Goal: Information Seeking & Learning: Check status

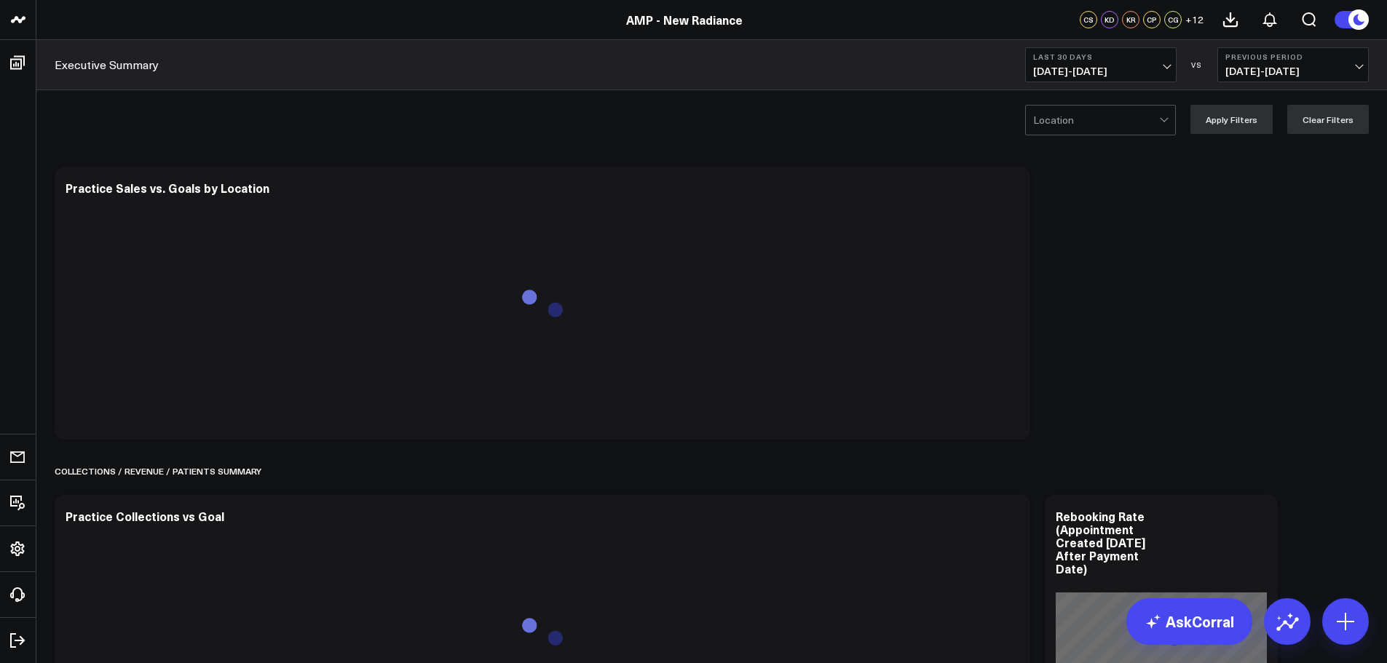
click at [1110, 60] on b "Last 30 Days" at bounding box center [1100, 56] width 135 height 9
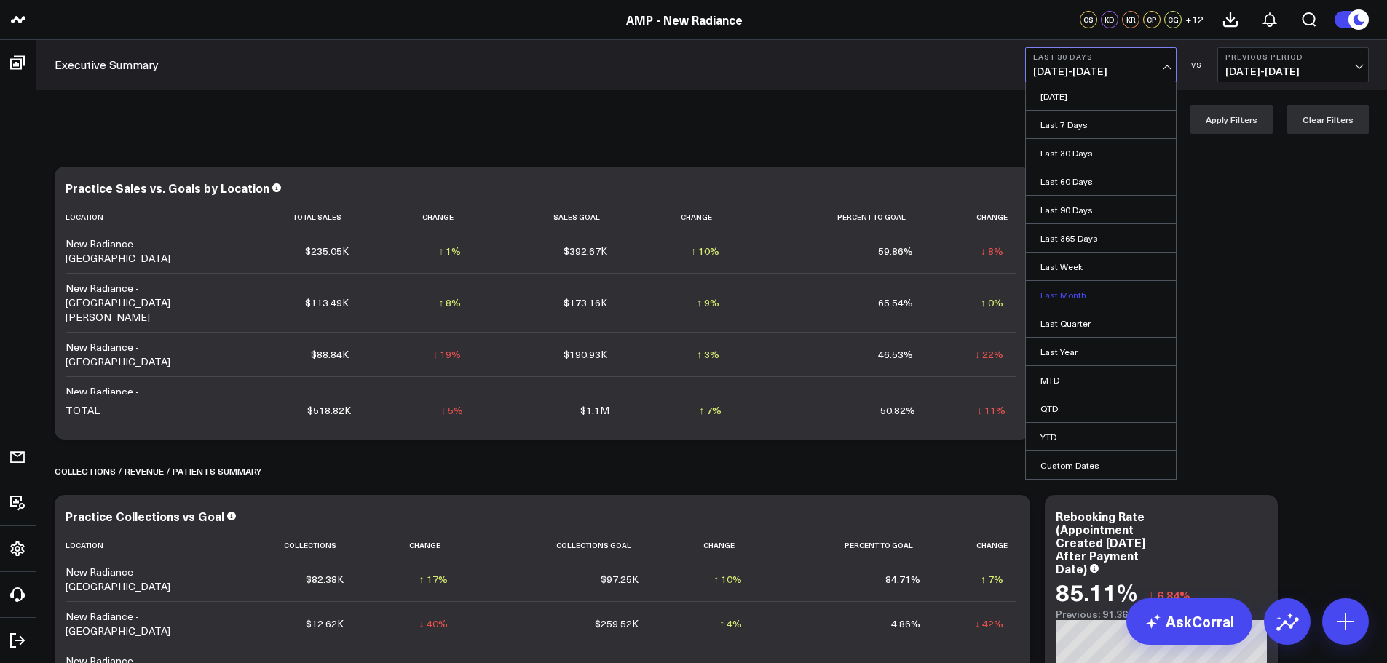
click at [1067, 294] on link "Last Month" at bounding box center [1101, 295] width 150 height 28
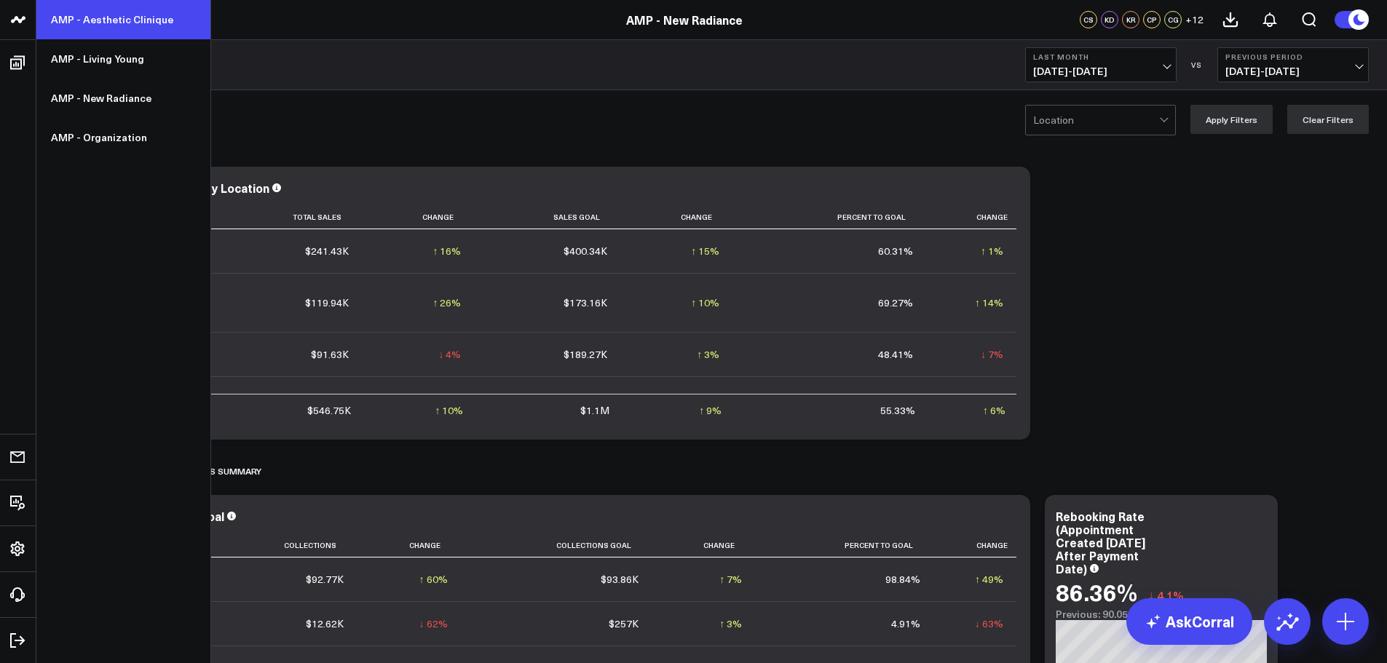
click at [135, 21] on link "AMP - Aesthetic Clinique" at bounding box center [123, 19] width 174 height 39
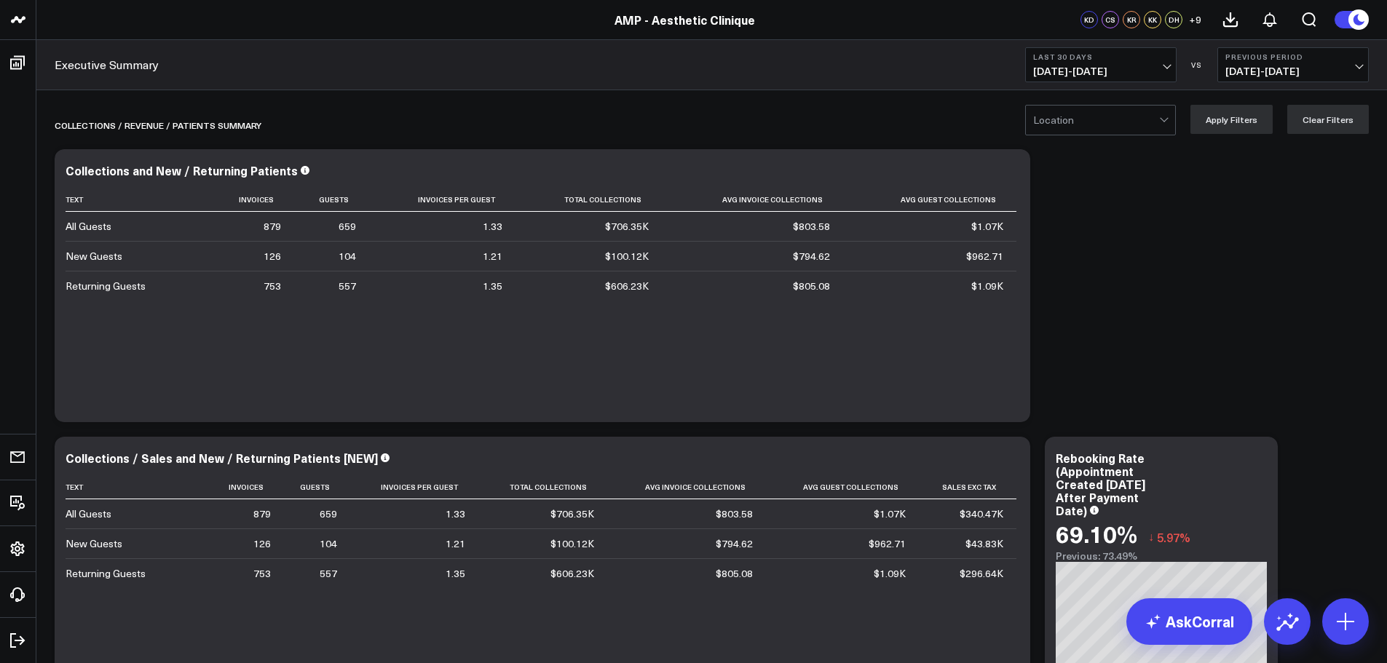
click at [1095, 68] on span "[DATE] - [DATE]" at bounding box center [1100, 72] width 135 height 12
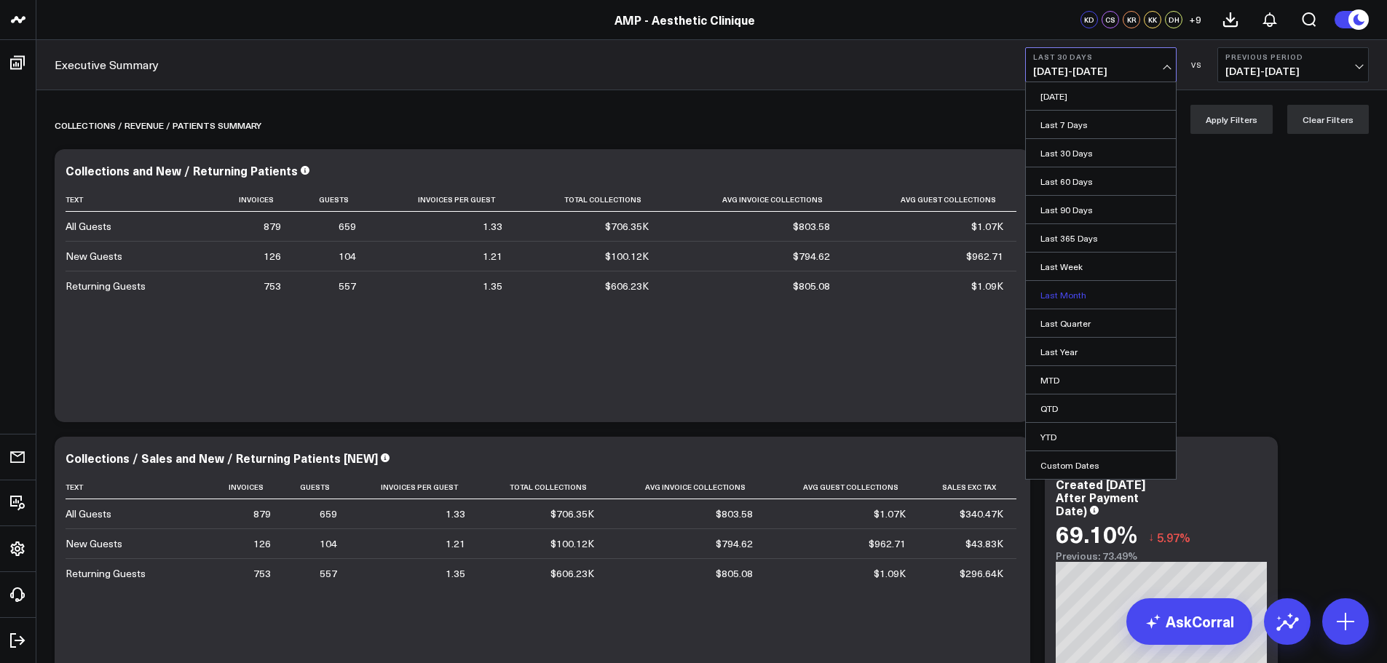
click at [1059, 301] on link "Last Month" at bounding box center [1101, 295] width 150 height 28
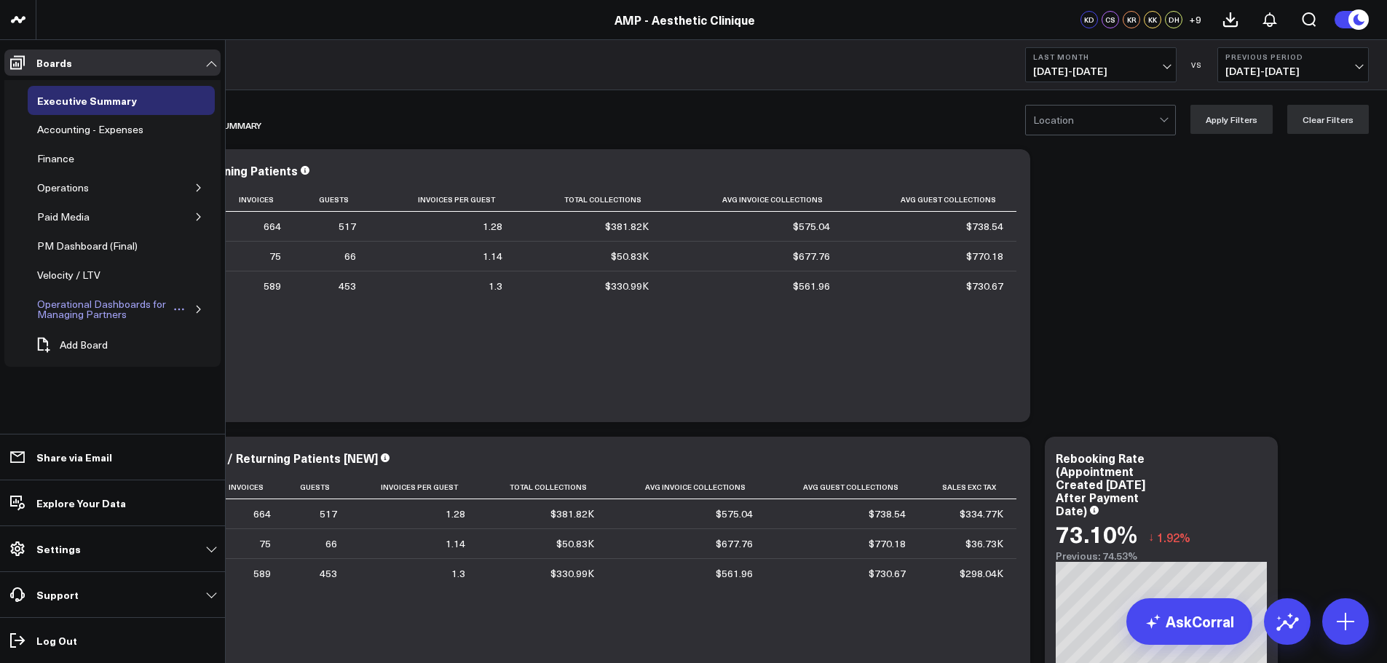
click at [102, 307] on div "Operational Dashboards for Managing Partners" at bounding box center [102, 310] width 139 height 28
click at [200, 312] on icon "button" at bounding box center [198, 309] width 9 height 9
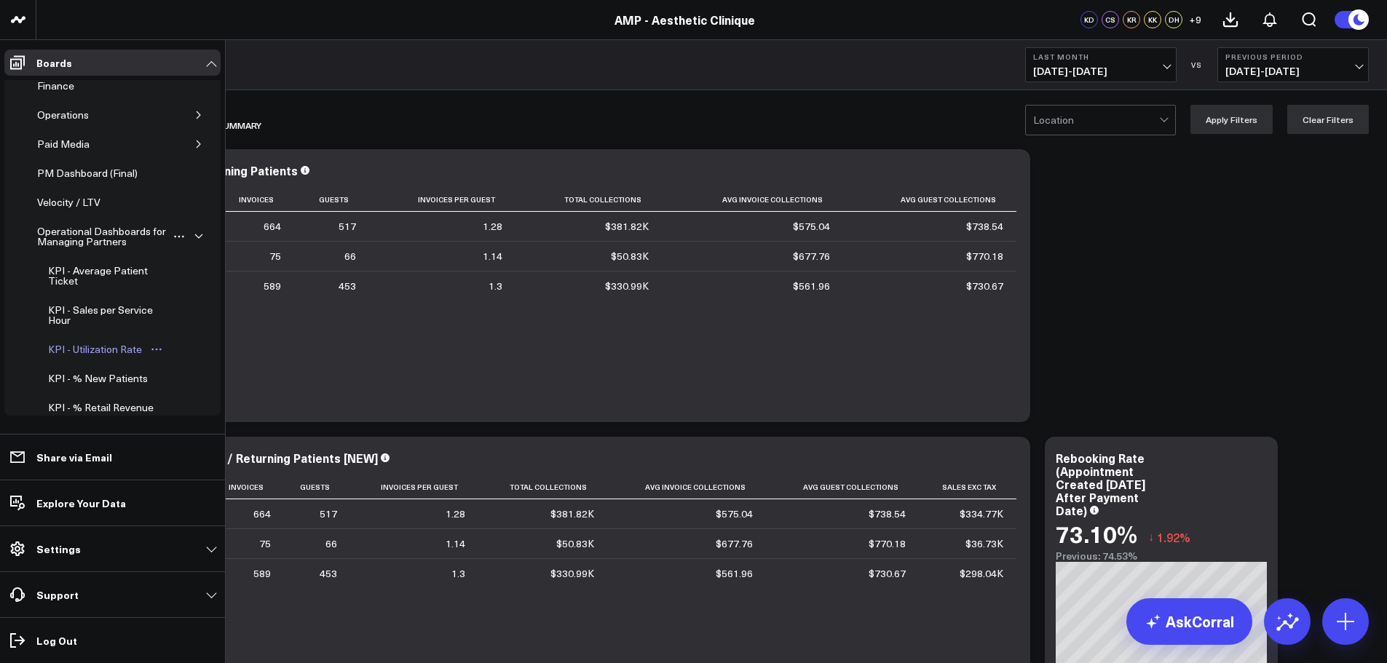
click at [95, 344] on div "KPI - Utilization Rate" at bounding box center [94, 349] width 101 height 17
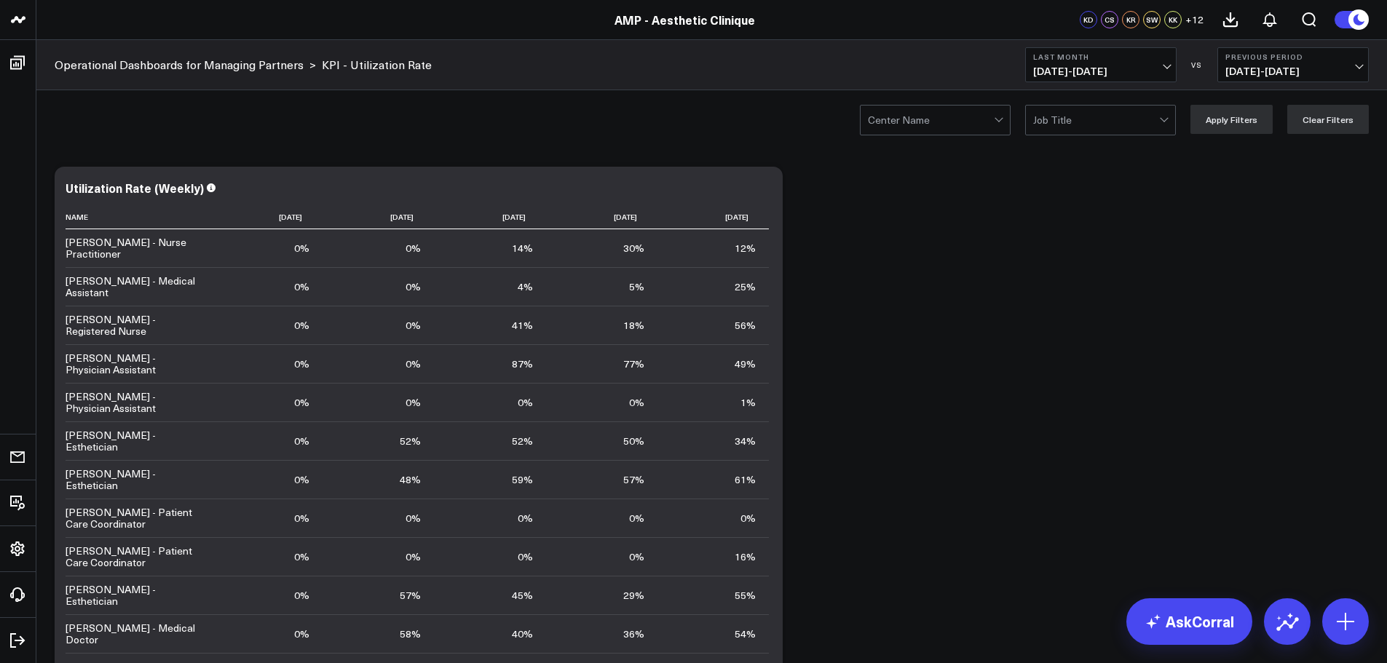
scroll to position [63, 0]
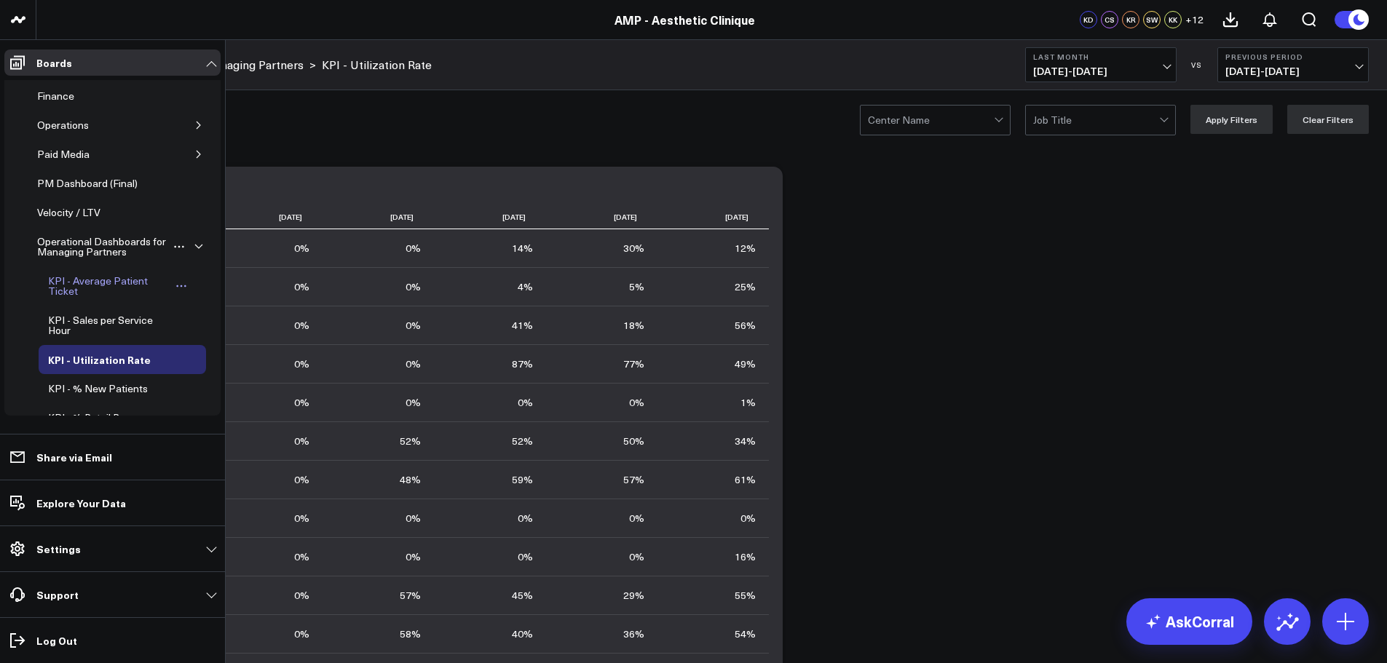
click at [104, 284] on div "KPI - Average Patient Ticket" at bounding box center [107, 286] width 127 height 28
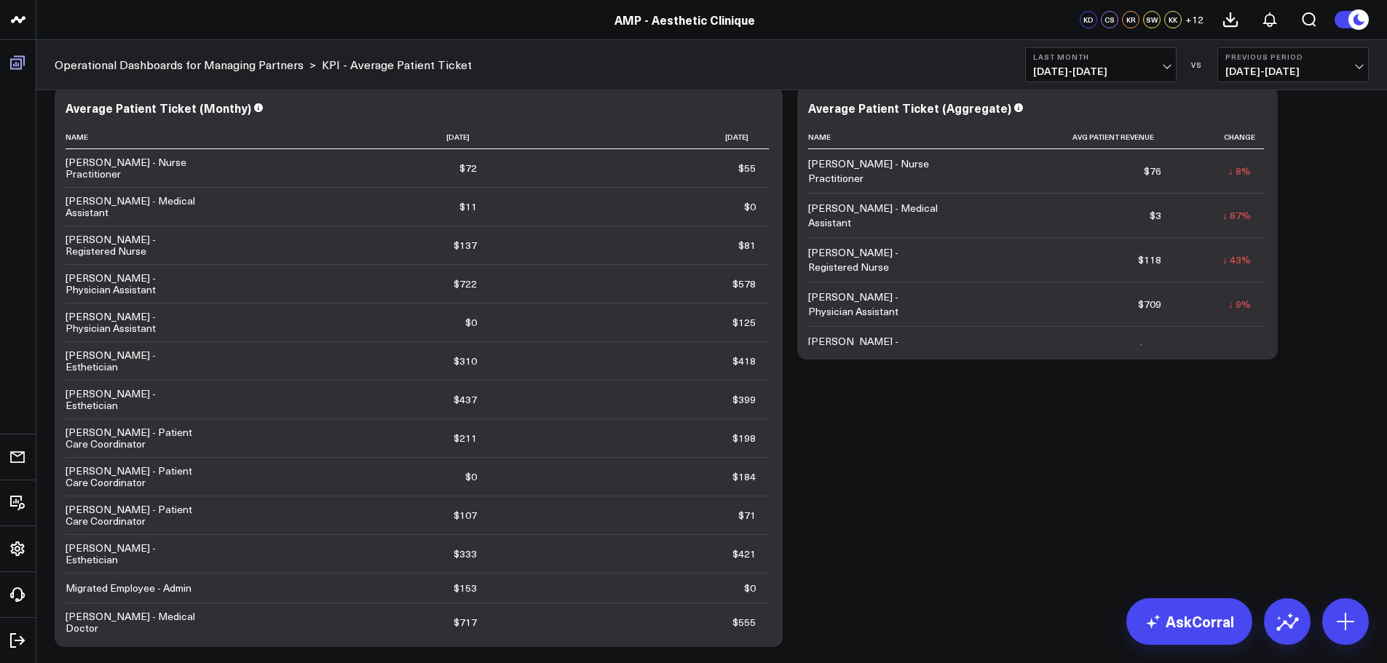
scroll to position [52, 0]
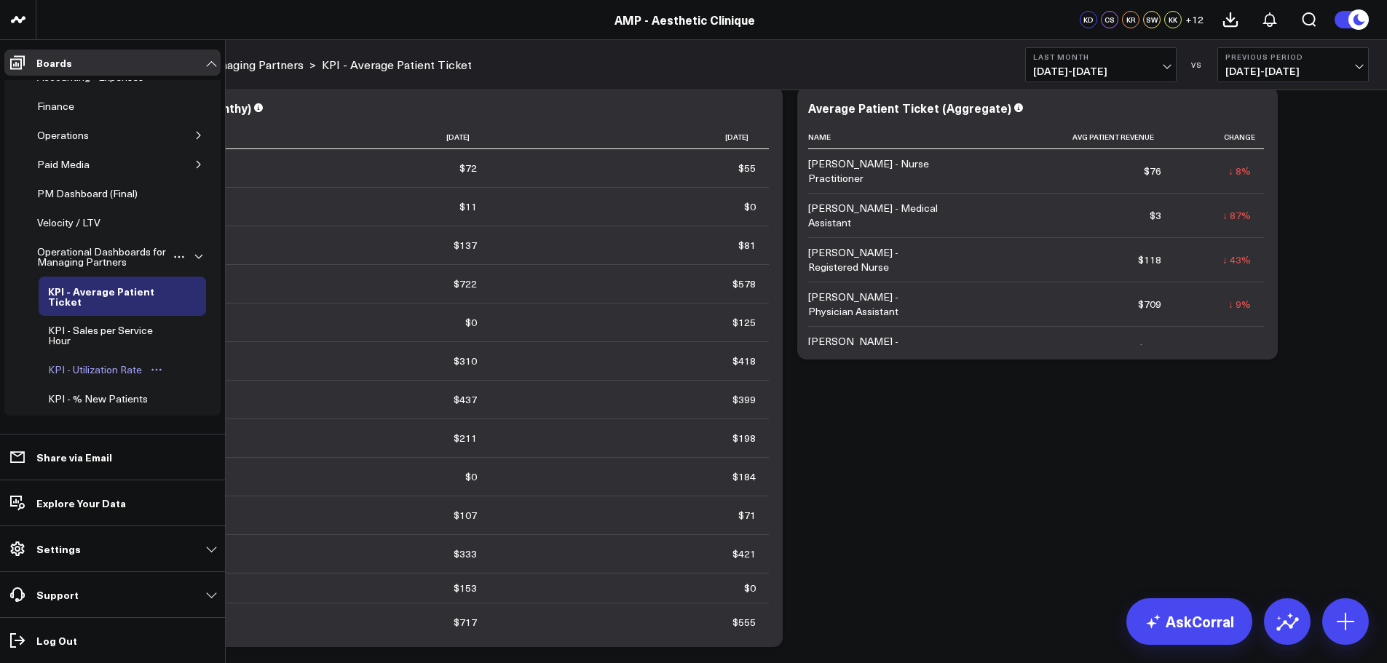
click at [94, 367] on div "KPI - Utilization Rate" at bounding box center [94, 369] width 101 height 17
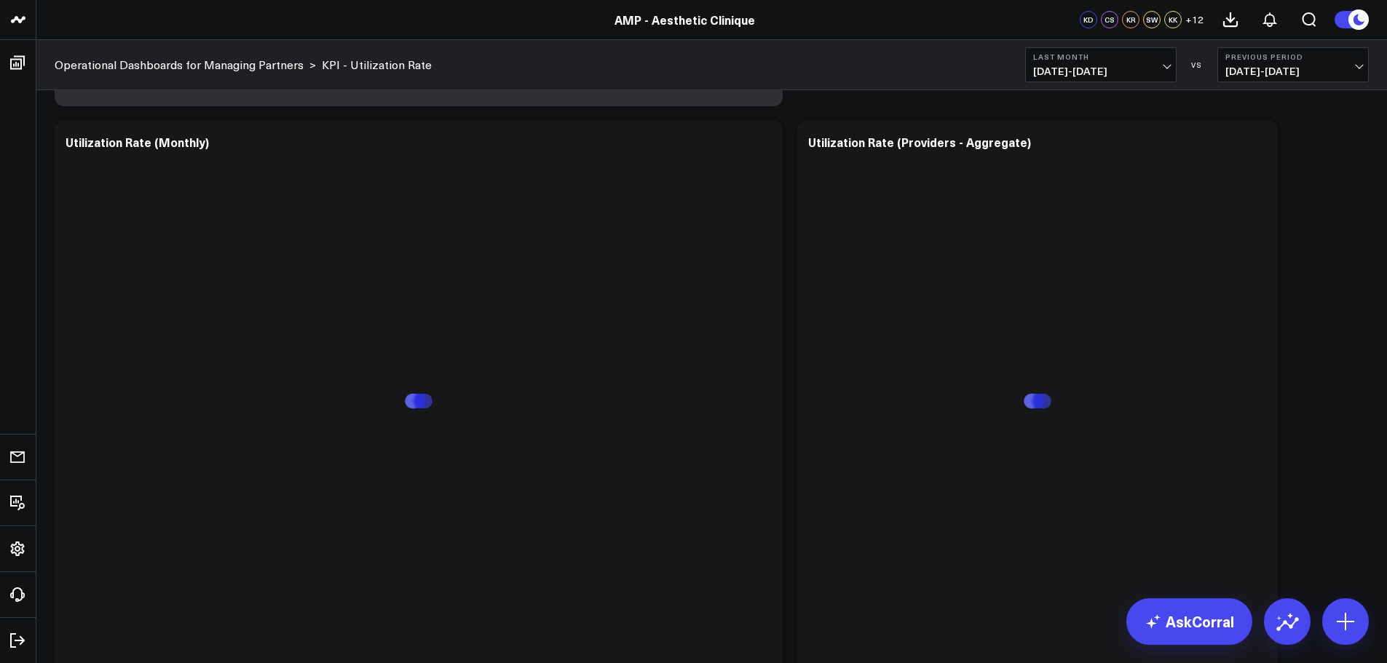
scroll to position [647, 0]
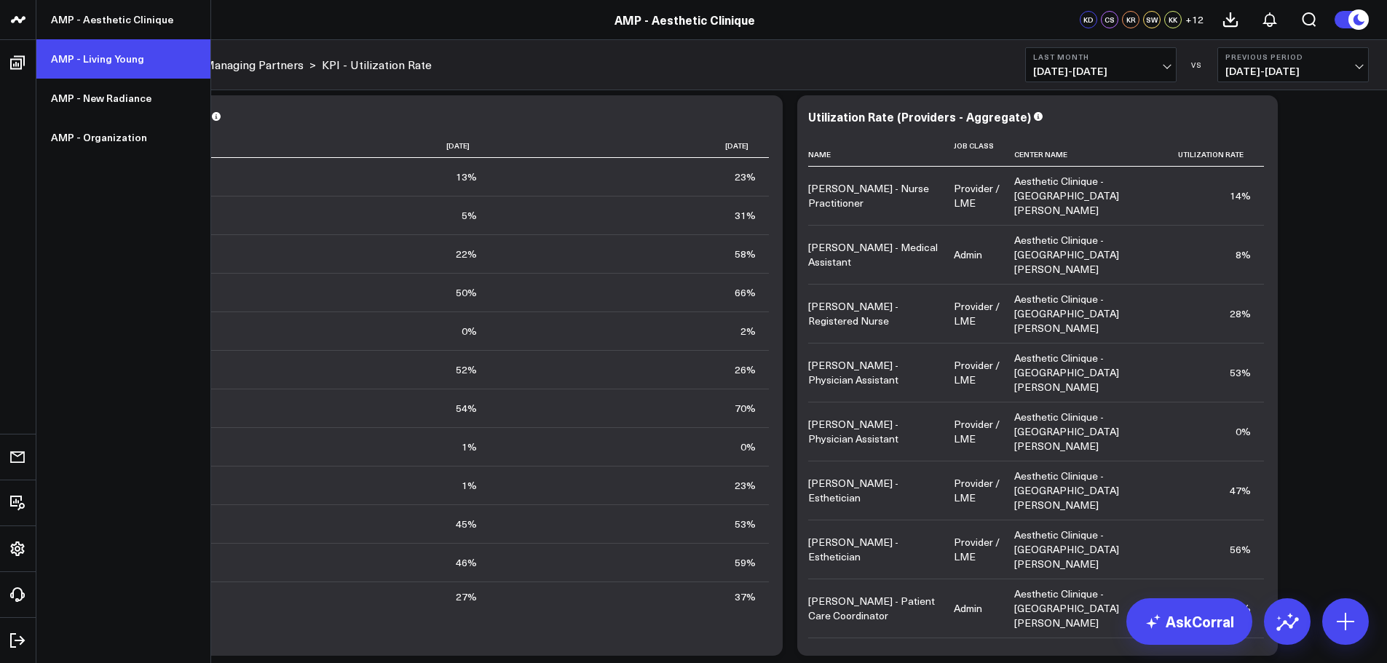
click at [134, 61] on link "AMP - Living Young" at bounding box center [123, 58] width 174 height 39
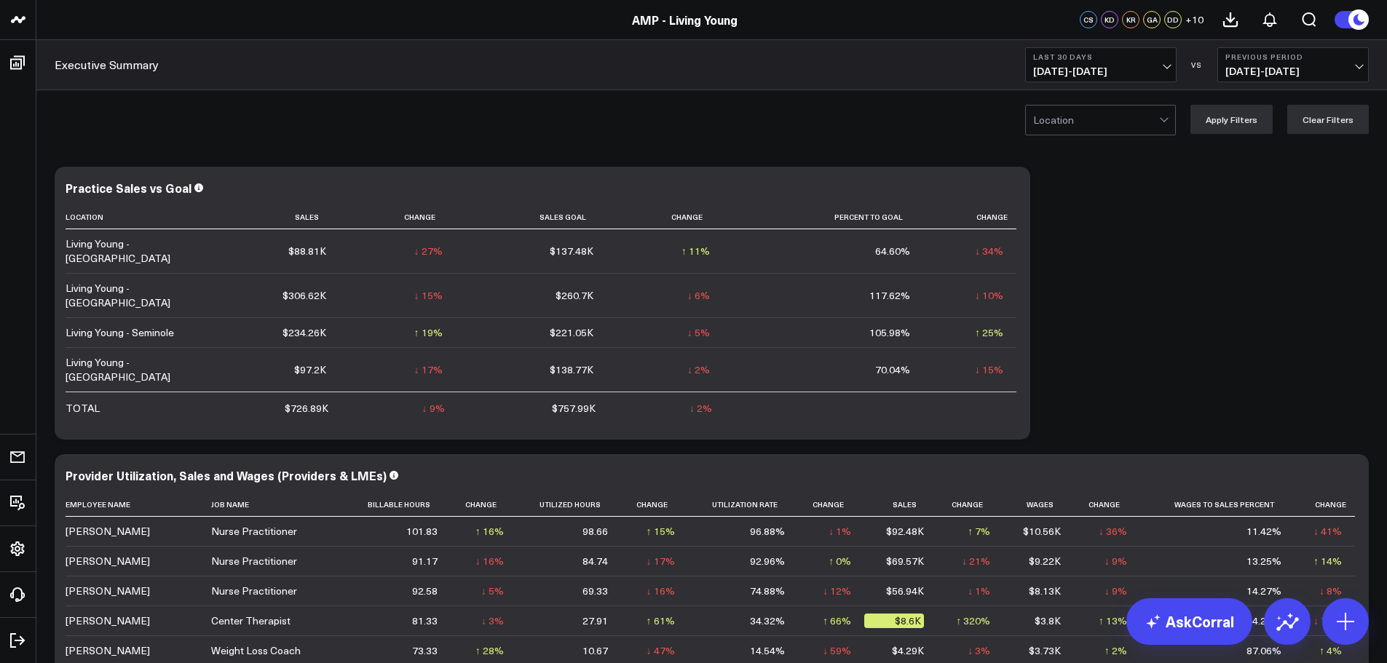
click at [1135, 66] on span "[DATE] - [DATE]" at bounding box center [1100, 72] width 135 height 12
click at [1067, 298] on link "Last Month" at bounding box center [1101, 295] width 150 height 28
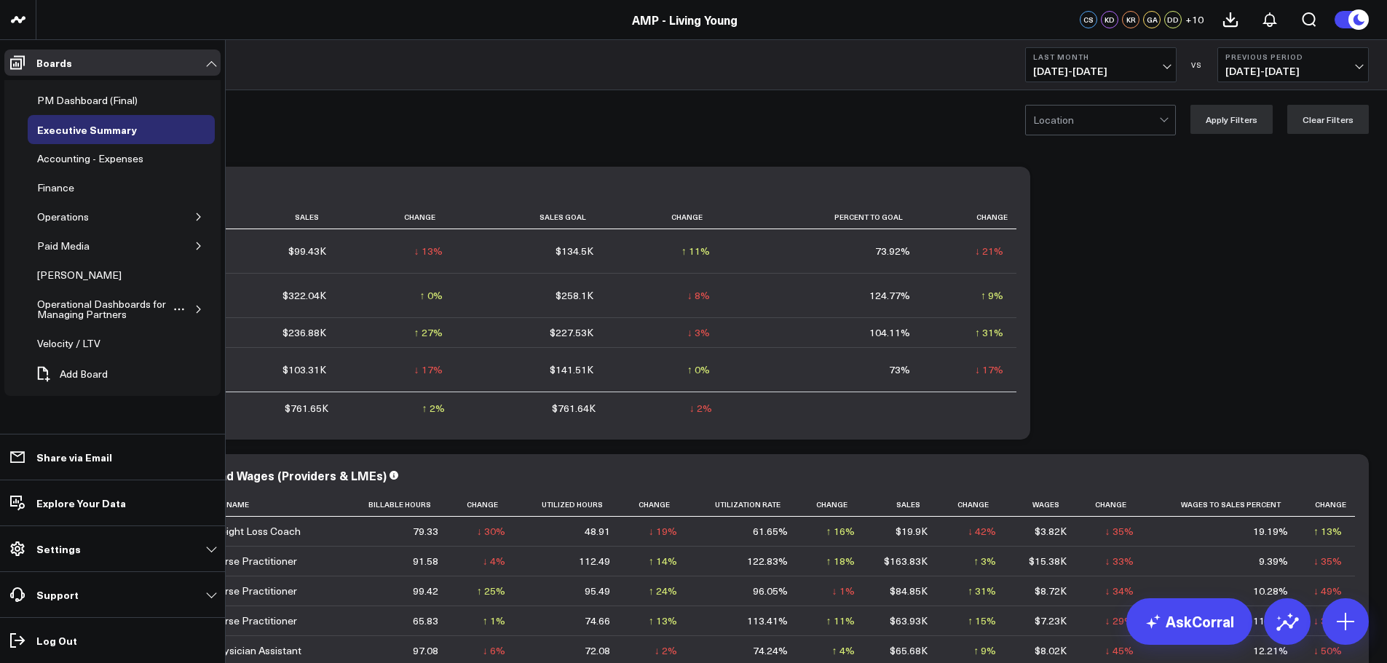
click at [201, 309] on icon "button" at bounding box center [198, 309] width 9 height 9
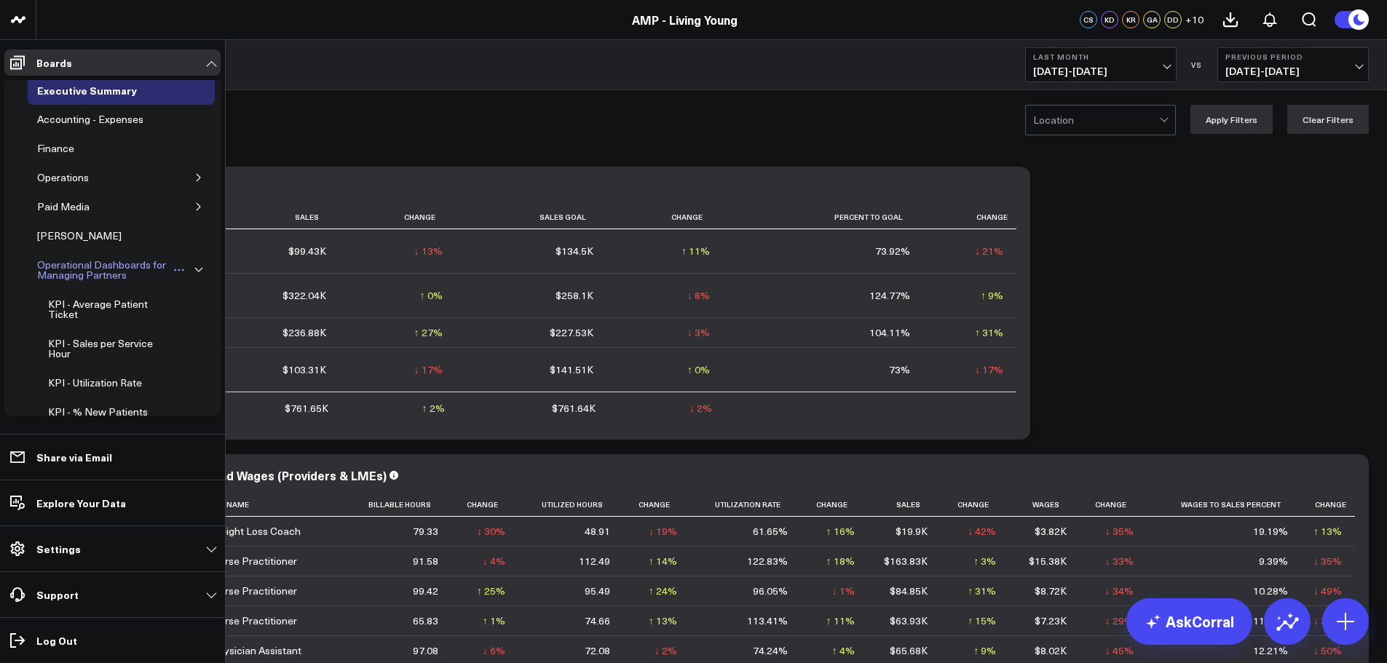
scroll to position [73, 0]
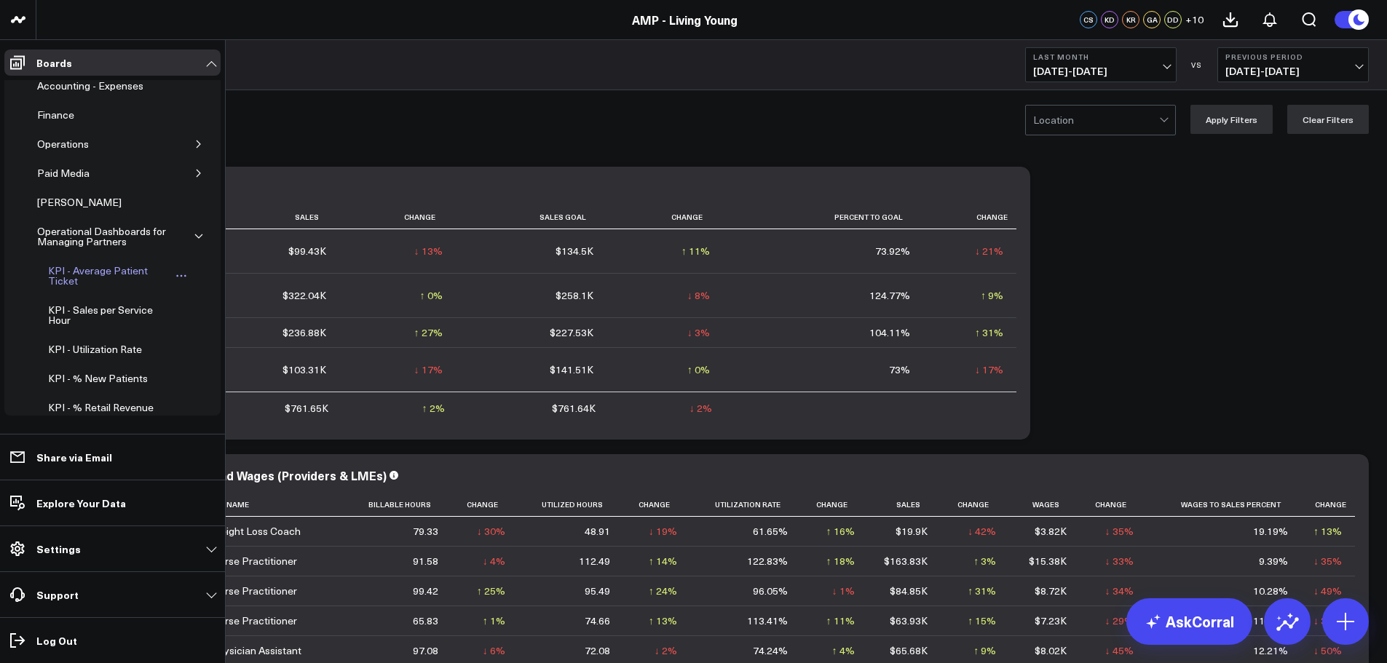
click at [95, 278] on div "KPI - Average Patient Ticket" at bounding box center [107, 276] width 127 height 28
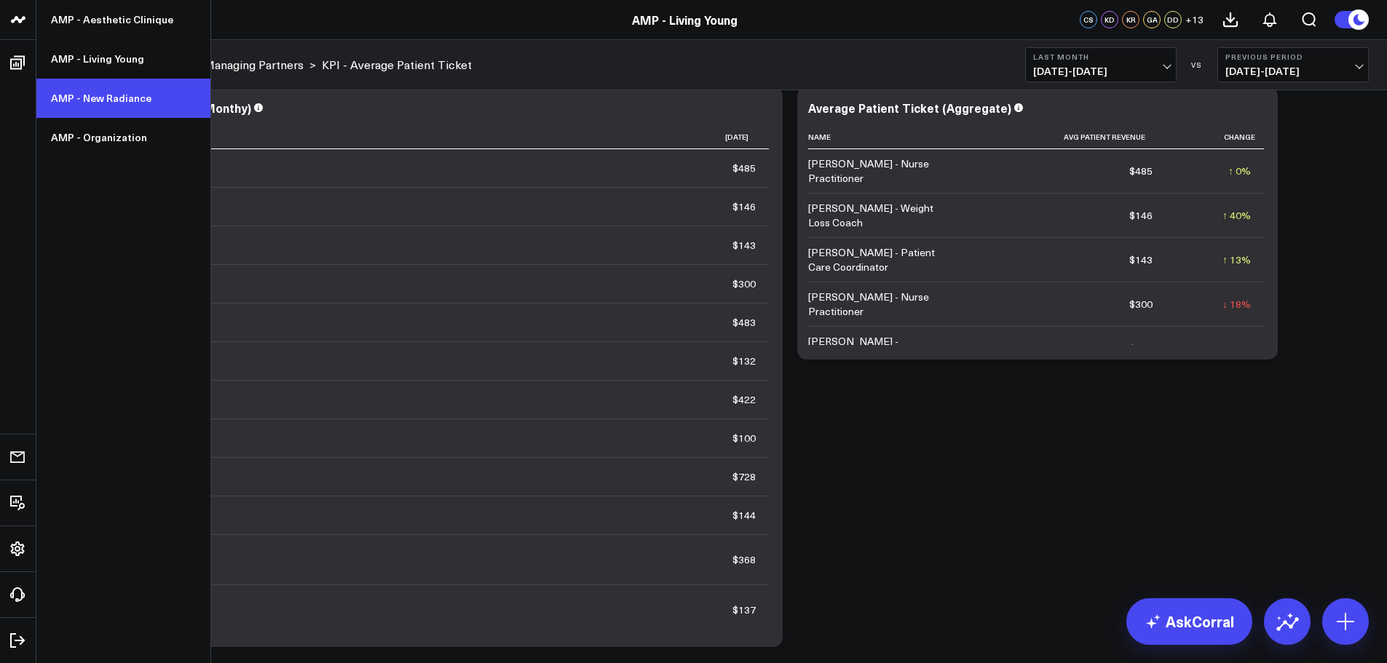
click at [116, 99] on link "AMP - New Radiance" at bounding box center [123, 98] width 174 height 39
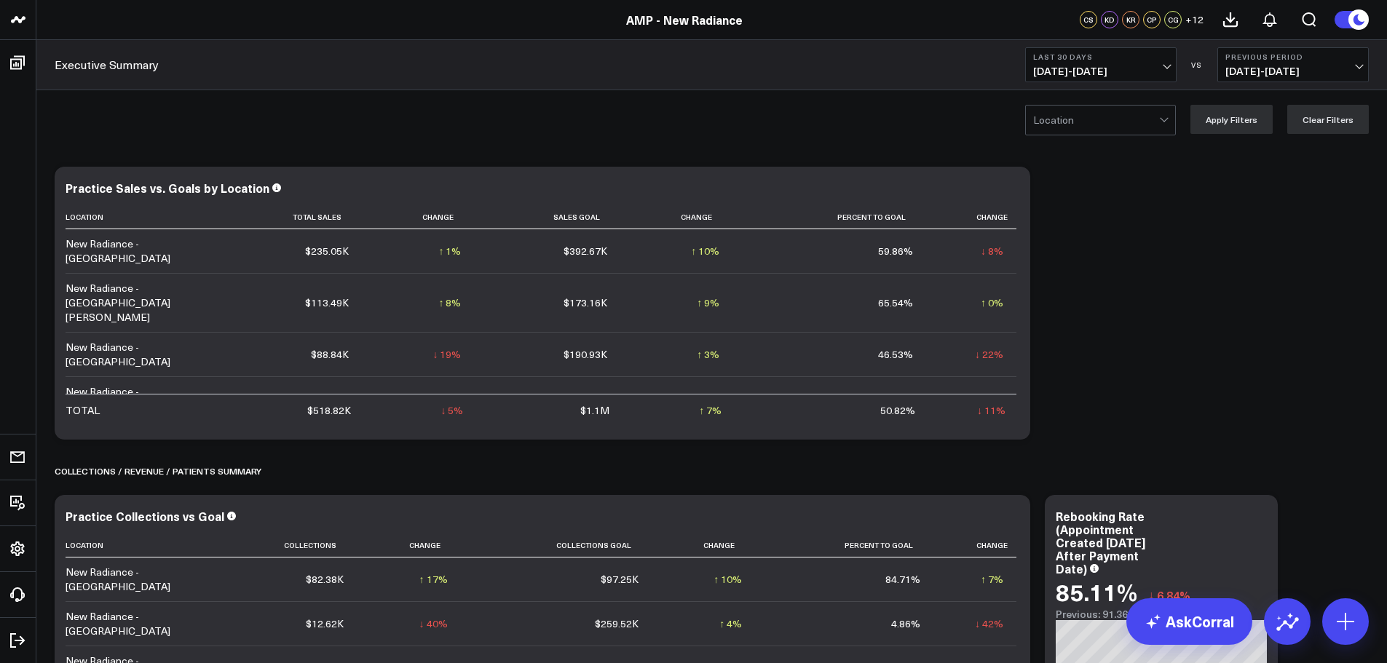
click at [1115, 66] on span "[DATE] - [DATE]" at bounding box center [1100, 72] width 135 height 12
click at [1056, 298] on link "Last Month" at bounding box center [1101, 295] width 150 height 28
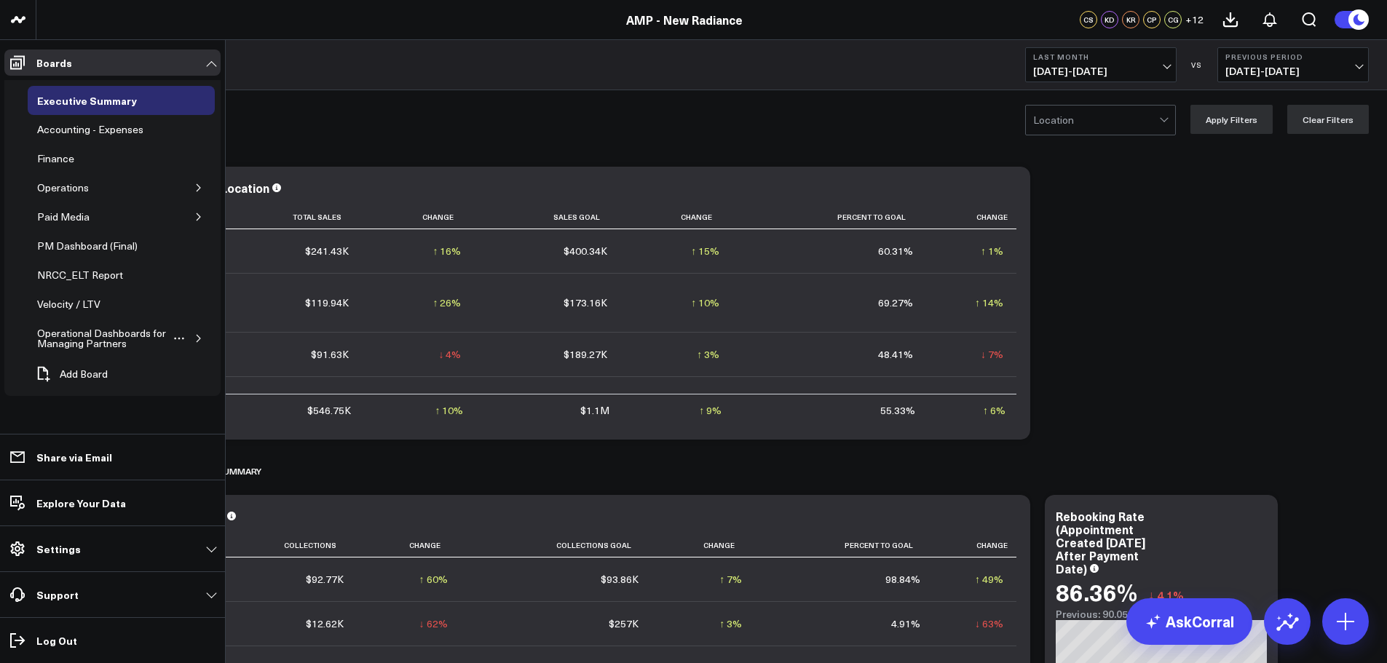
click at [197, 337] on icon "button" at bounding box center [198, 338] width 9 height 9
click at [105, 368] on div "KPI - Average Patient Ticket" at bounding box center [107, 378] width 127 height 28
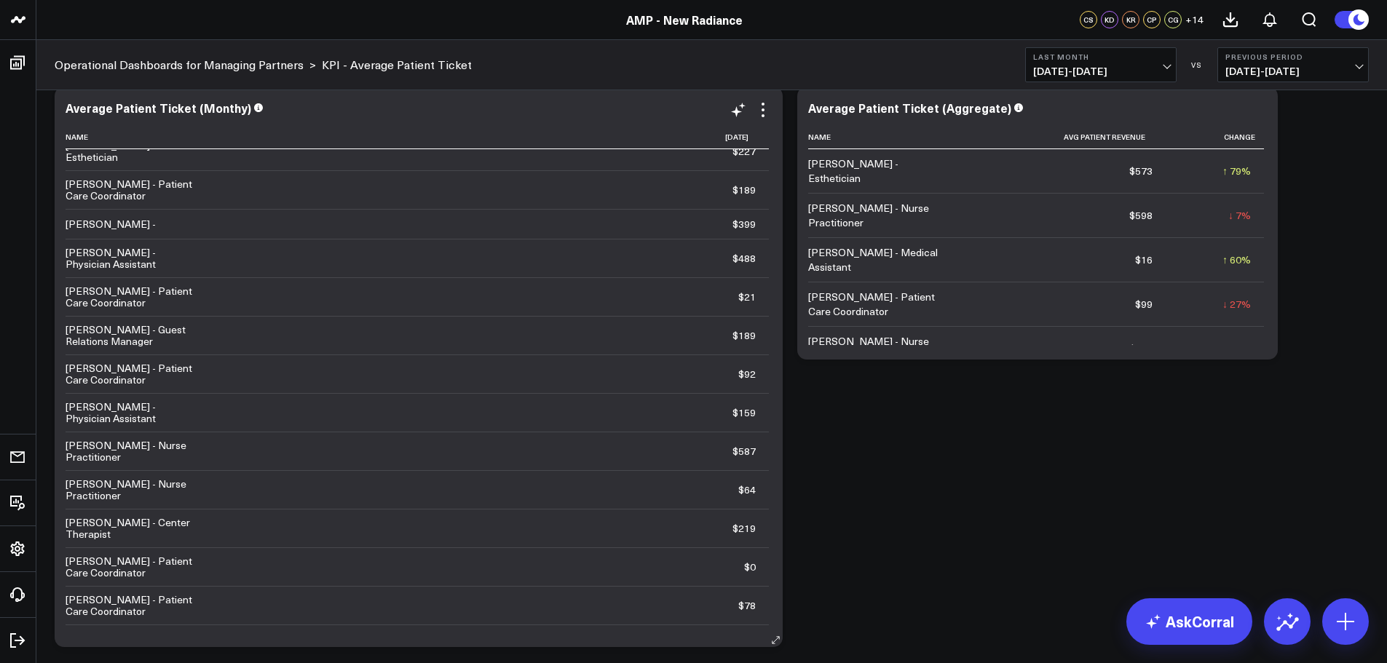
scroll to position [390, 0]
